Goal: Task Accomplishment & Management: Manage account settings

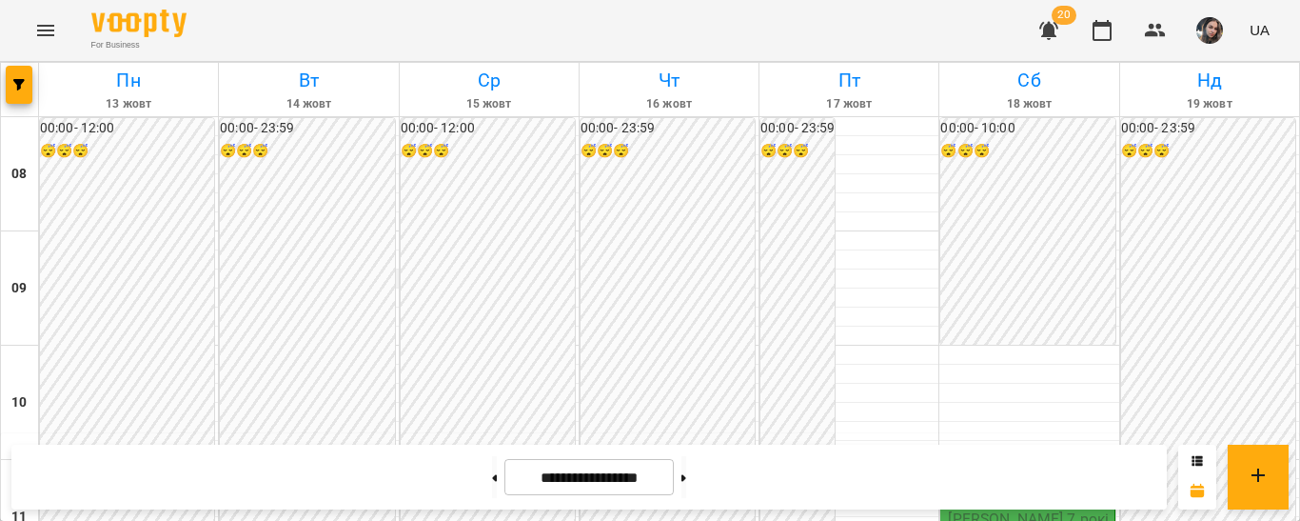
scroll to position [825, 0]
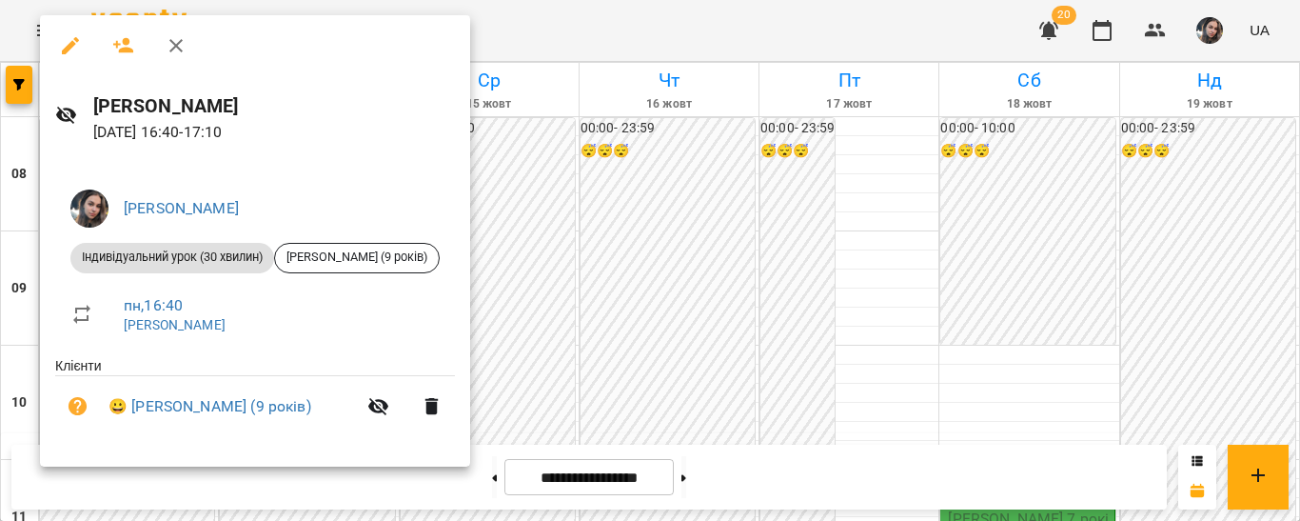
click at [499, 254] on div at bounding box center [650, 260] width 1300 height 521
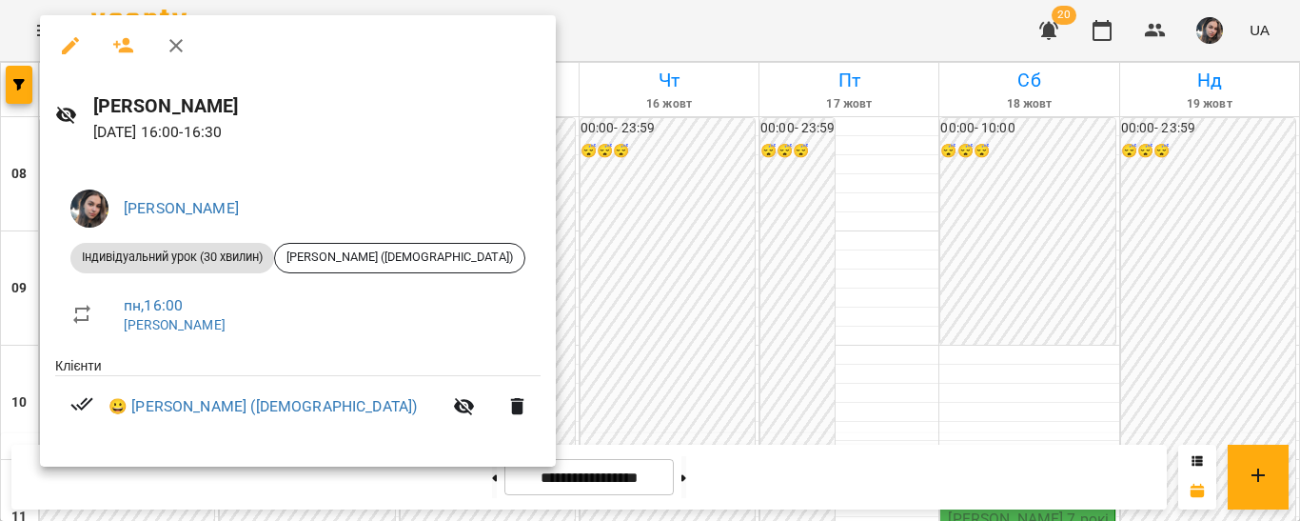
click at [515, 231] on div at bounding box center [650, 260] width 1300 height 521
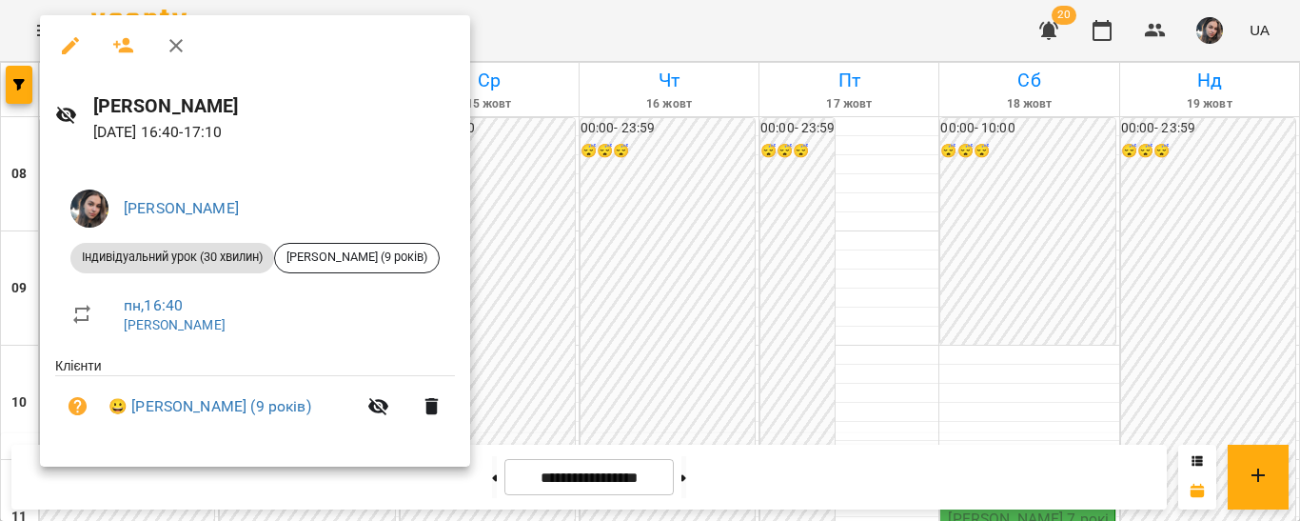
click at [517, 230] on div at bounding box center [650, 260] width 1300 height 521
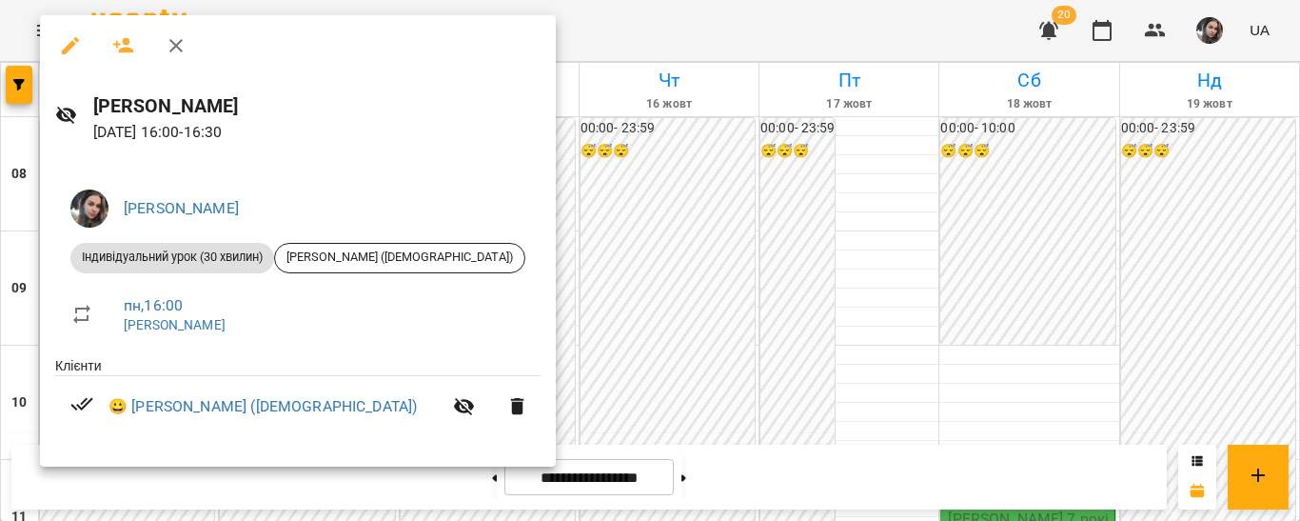
click at [576, 222] on div at bounding box center [650, 260] width 1300 height 521
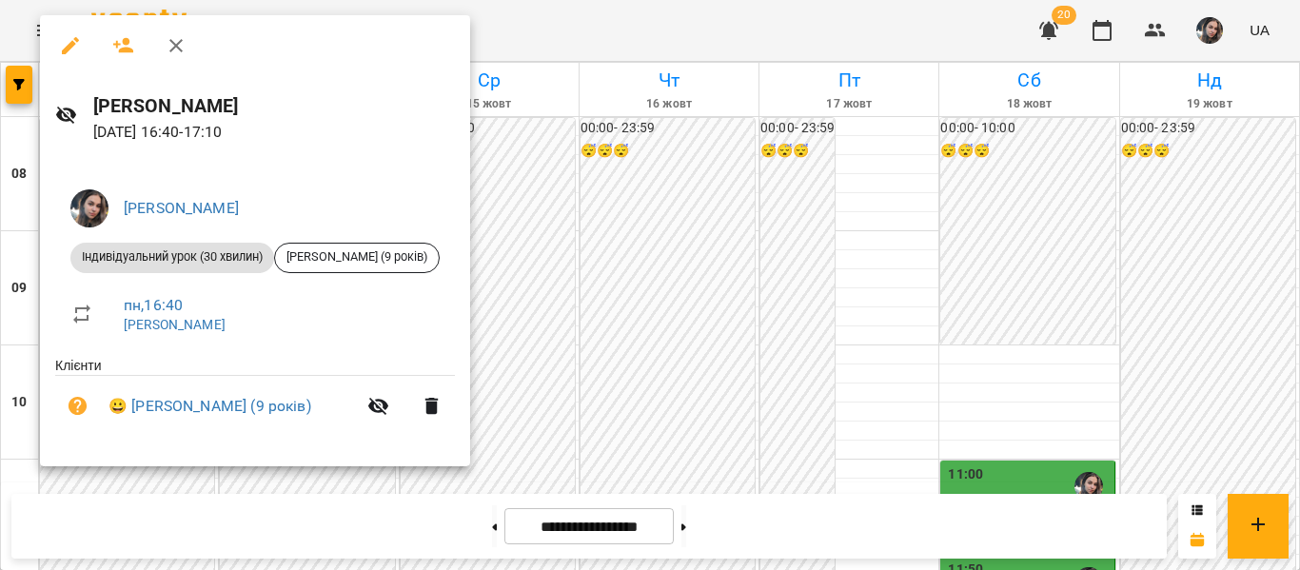
click at [509, 7] on div at bounding box center [650, 285] width 1300 height 570
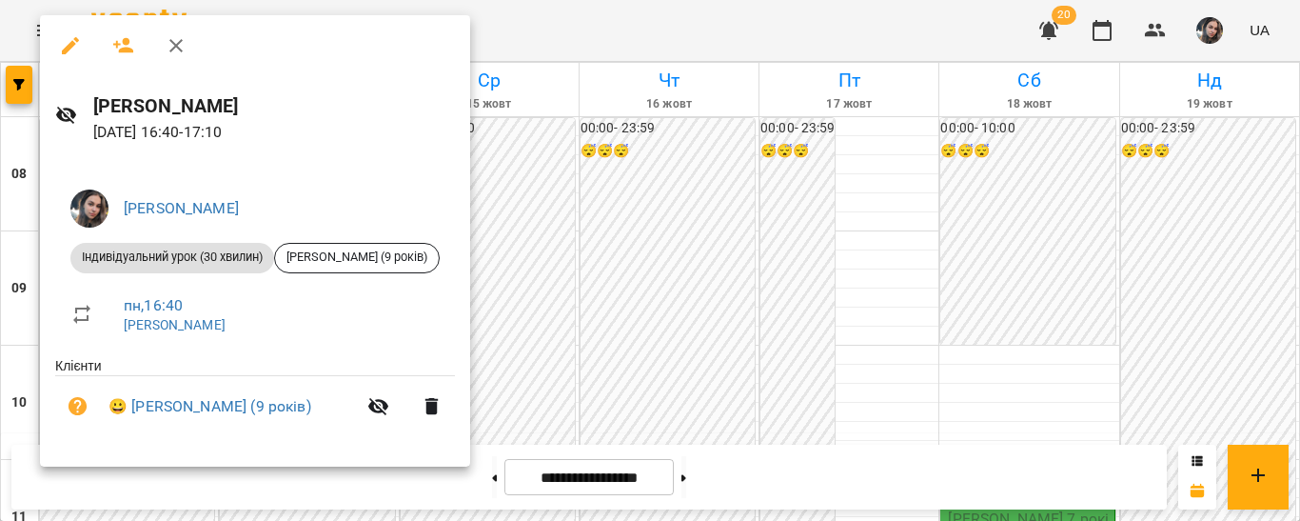
click at [453, 318] on div at bounding box center [650, 260] width 1300 height 521
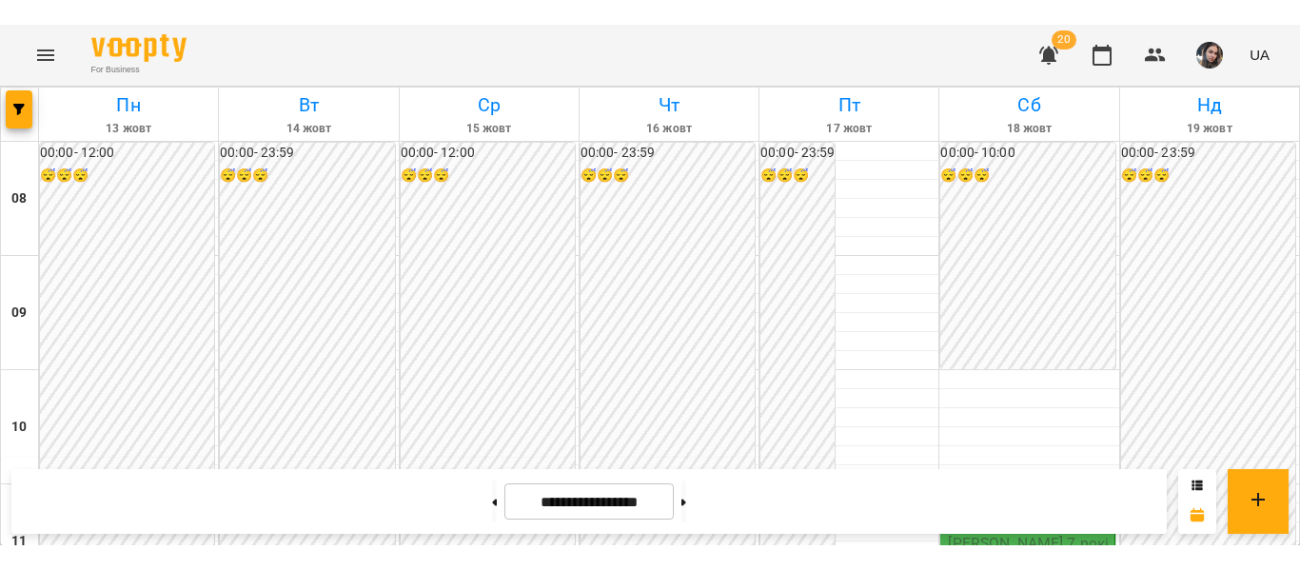
scroll to position [802, 0]
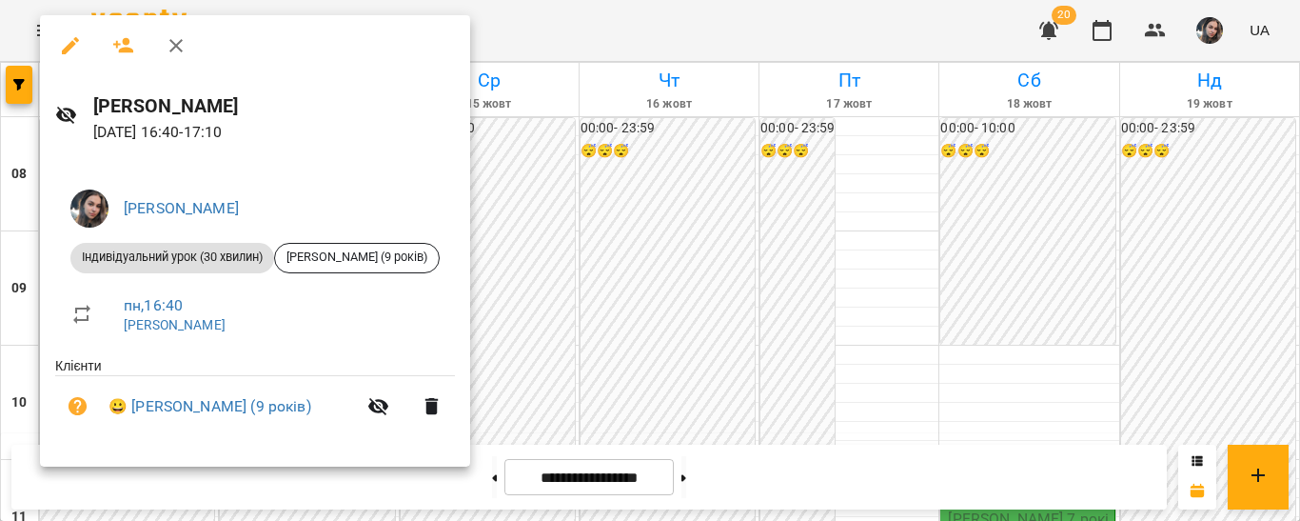
click at [452, 28] on div at bounding box center [650, 260] width 1300 height 521
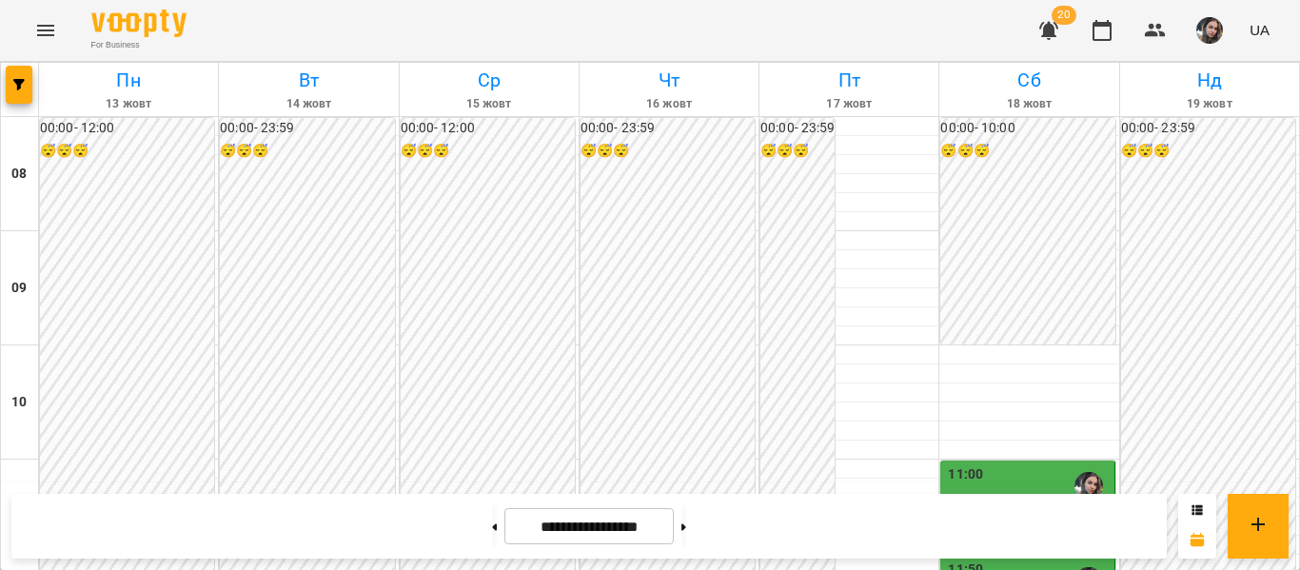
scroll to position [829, 0]
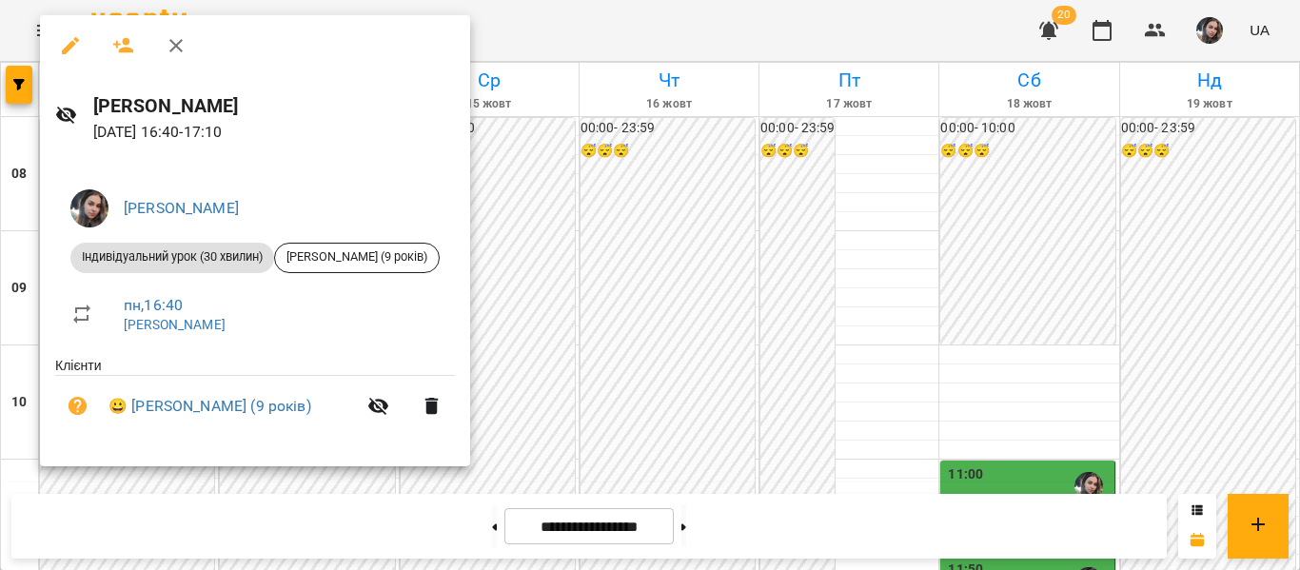
click at [474, 343] on div at bounding box center [650, 285] width 1300 height 570
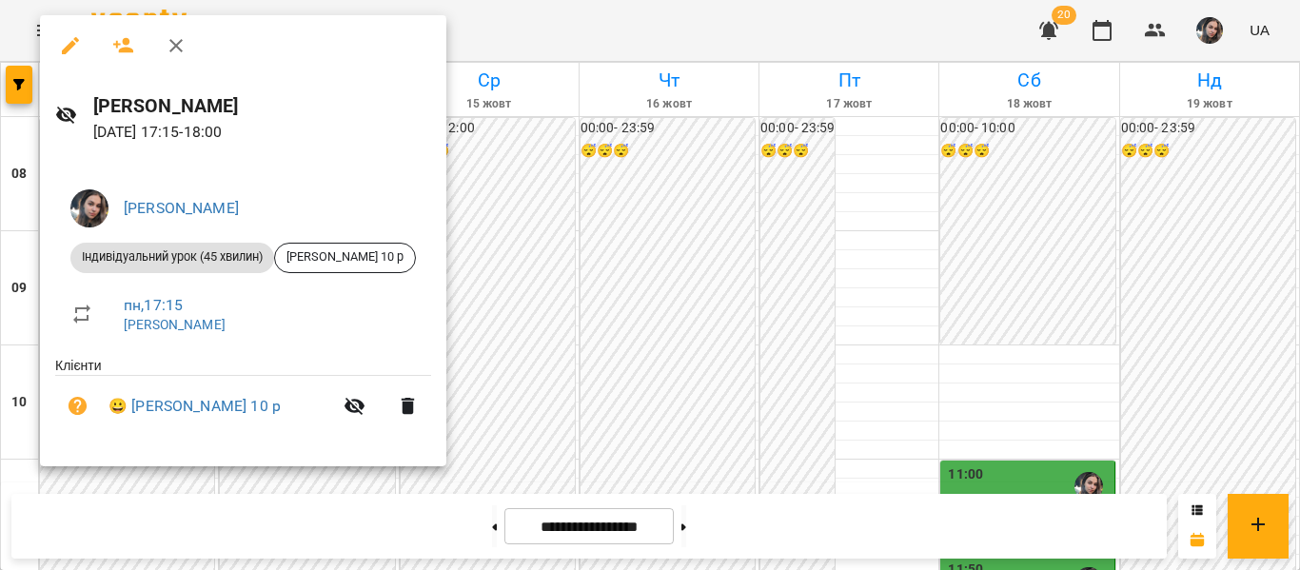
click at [536, 344] on div at bounding box center [650, 285] width 1300 height 570
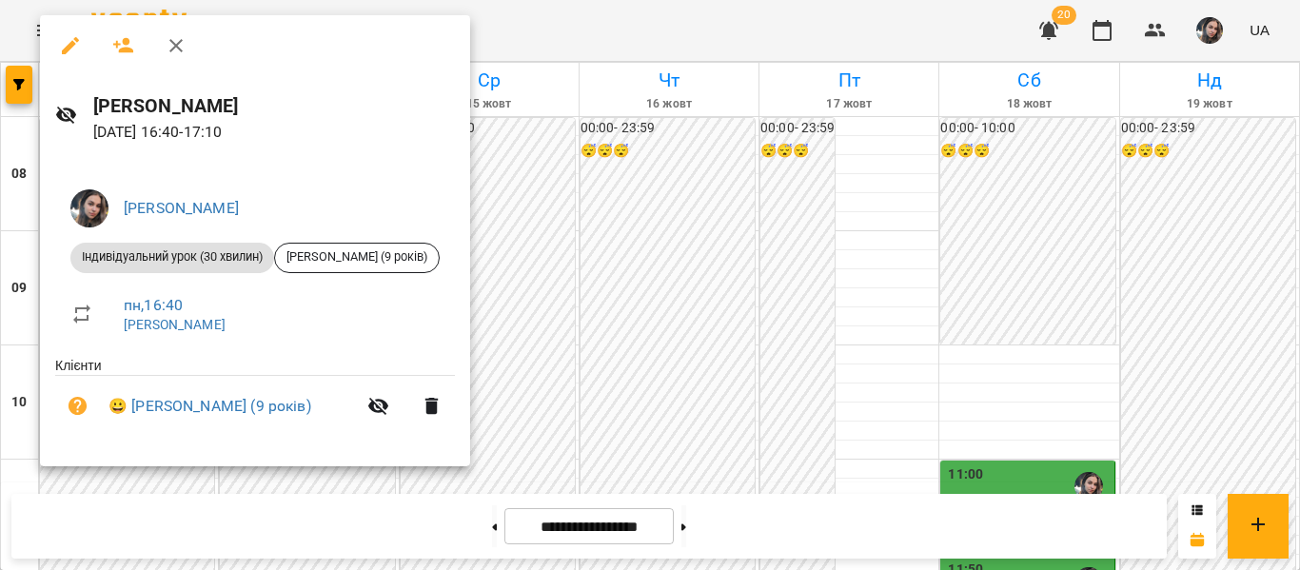
click at [466, 307] on div at bounding box center [650, 285] width 1300 height 570
